Goal: Transaction & Acquisition: Purchase product/service

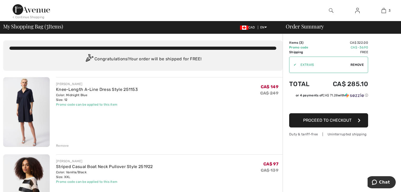
click at [325, 122] on span "Proceed to Checkout" at bounding box center [327, 120] width 48 height 5
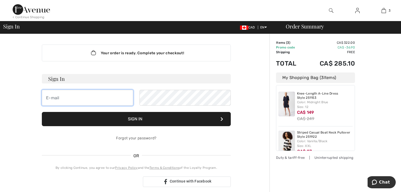
type input "[EMAIL_ADDRESS][DOMAIN_NAME]"
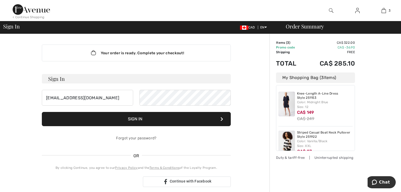
click at [144, 121] on button "Sign In" at bounding box center [136, 119] width 189 height 14
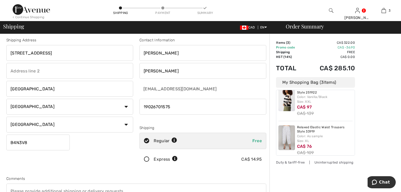
scroll to position [56, 0]
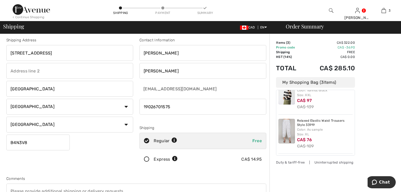
click at [336, 135] on div "Color: As sample Size: XL" at bounding box center [325, 131] width 56 height 9
click at [304, 83] on div "My Shopping Bag ( 3 Items)" at bounding box center [315, 82] width 79 height 11
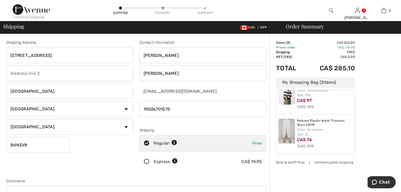
scroll to position [0, 0]
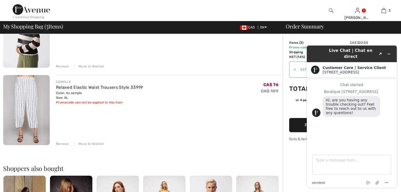
scroll to position [168, 0]
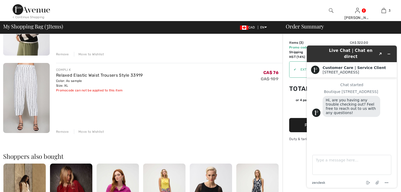
click at [64, 131] on div "Remove" at bounding box center [62, 131] width 13 height 5
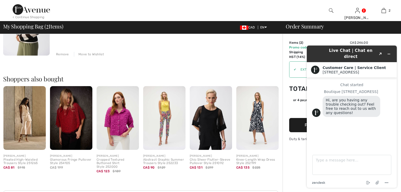
click at [230, 40] on div "JOSEPH RIBKOFF Striped Casual Boat Neck Pullover Style 251922 Color: Vanilla/Bl…" at bounding box center [169, 21] width 227 height 71
click at [389, 52] on icon "Minimize widget" at bounding box center [389, 54] width 4 height 4
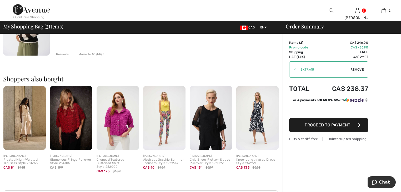
click at [329, 124] on span "Proceed to Payment" at bounding box center [328, 124] width 46 height 5
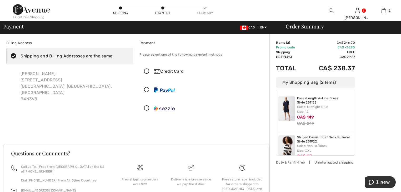
click at [148, 71] on icon at bounding box center [147, 72] width 14 height 6
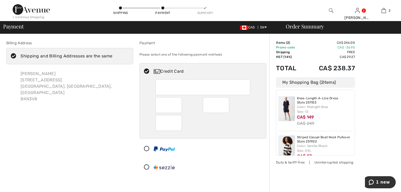
click at [242, 158] on div "Credit Card" at bounding box center [203, 119] width 127 height 112
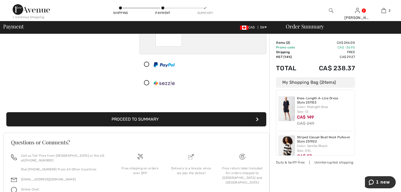
click at [143, 118] on button "Proceed to Summary" at bounding box center [136, 119] width 260 height 14
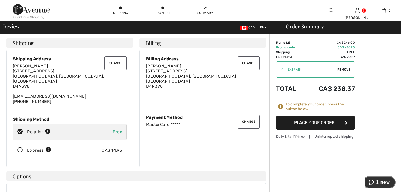
click at [380, 182] on span "1 new" at bounding box center [383, 182] width 14 height 5
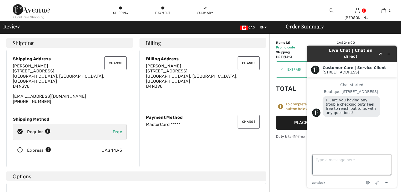
click at [328, 163] on textarea "Type a message here..." at bounding box center [351, 165] width 79 height 20
type textarea "I have a gift certificate code"
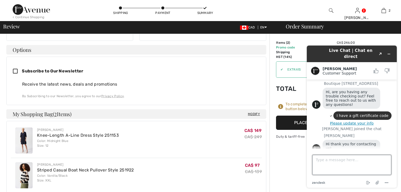
scroll to position [28, 0]
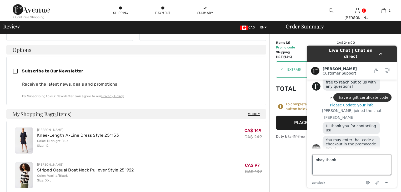
type textarea "okay thanks"
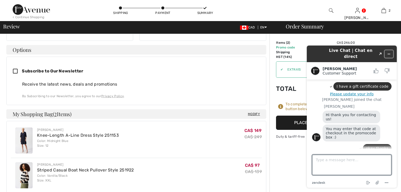
click at [389, 52] on icon "Minimize widget" at bounding box center [389, 54] width 4 height 4
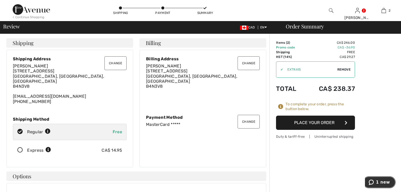
scroll to position [0, 0]
click at [286, 47] on td "Promo code" at bounding box center [290, 47] width 28 height 5
click at [315, 123] on button "Place Your Order" at bounding box center [315, 123] width 79 height 14
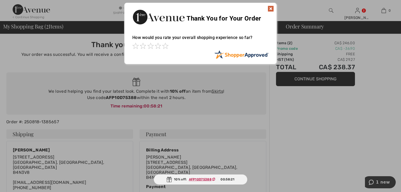
click at [270, 8] on img at bounding box center [271, 9] width 6 height 6
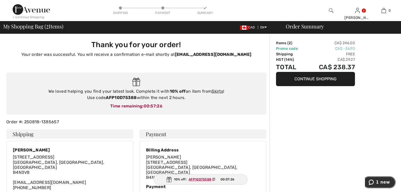
click at [384, 184] on span "1 new" at bounding box center [383, 182] width 14 height 5
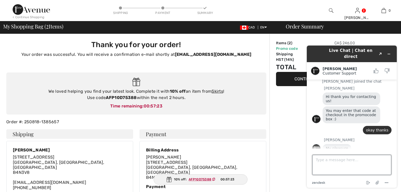
click at [343, 162] on textarea "Type a message here..." at bounding box center [351, 165] width 79 height 20
type textarea "it confirmed the sale and didn't give me a place to enter a code!"
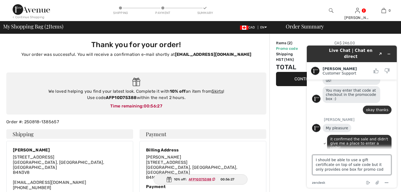
scroll to position [92, 0]
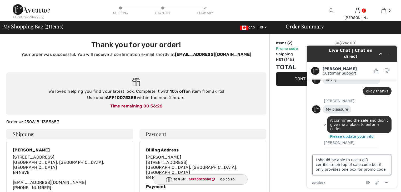
type textarea "I should be able to use a gift certificate on top of sale code but it only prov…"
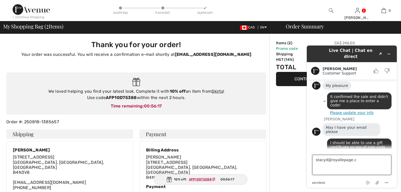
type textarea "[EMAIL_ADDRESS][DOMAIN_NAME]"
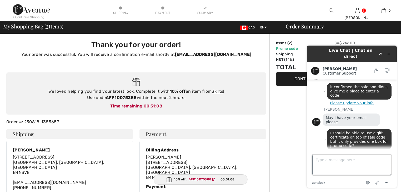
scroll to position [189, 0]
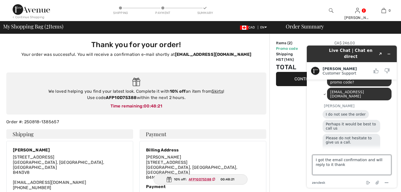
type textarea "I got the email confirmation and will reply to it thanks"
